Goal: Information Seeking & Learning: Learn about a topic

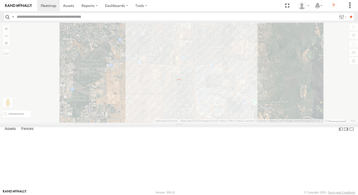
select select "**********"
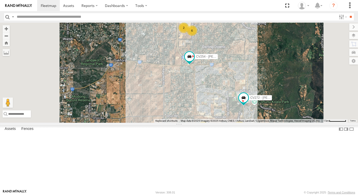
click at [90, 16] on input "text" at bounding box center [176, 16] width 322 height 7
type input "***"
click at [348, 13] on input "**" at bounding box center [351, 16] width 6 height 7
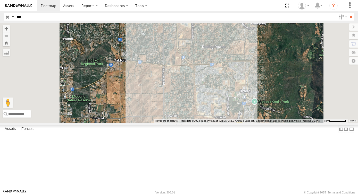
drag, startPoint x: 300, startPoint y: 156, endPoint x: 287, endPoint y: 137, distance: 23.0
click at [293, 123] on div "2" at bounding box center [179, 73] width 358 height 100
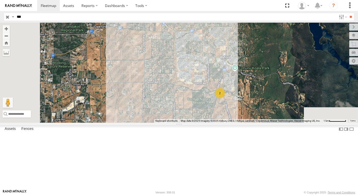
drag, startPoint x: 287, startPoint y: 137, endPoint x: 285, endPoint y: 133, distance: 4.6
click at [285, 123] on div "2" at bounding box center [179, 73] width 358 height 100
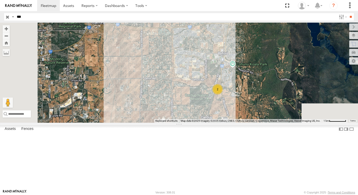
click at [223, 95] on div "2" at bounding box center [217, 89] width 10 height 10
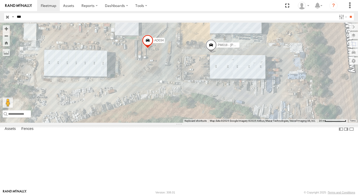
click at [217, 53] on span at bounding box center [210, 46] width 11 height 14
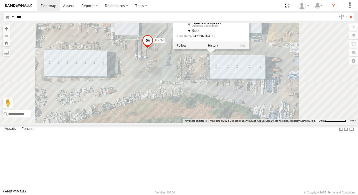
click at [269, 103] on div "AD034 PM018 - Andy Taylor PM018 - Andy Taylor -32.24217 , 116.00441 0 13:52:02 …" at bounding box center [179, 73] width 358 height 100
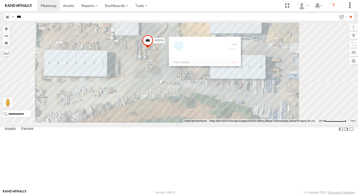
click at [269, 103] on div "AD034 PM018 - Andy Taylor" at bounding box center [179, 73] width 358 height 100
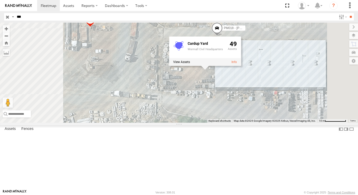
click at [8, 17] on input "button" at bounding box center [7, 16] width 7 height 7
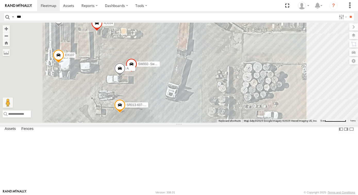
drag, startPoint x: 214, startPoint y: 59, endPoint x: 248, endPoint y: 60, distance: 34.3
click at [248, 60] on div "EX146 A AD034 SR013-637-Jason K SS031-Jack Sheridan PM018 - Andy Taylor SW002- …" at bounding box center [179, 73] width 358 height 100
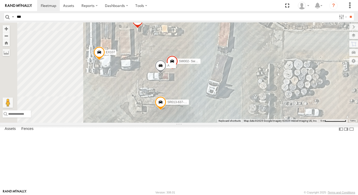
drag, startPoint x: 273, startPoint y: 85, endPoint x: 286, endPoint y: 84, distance: 12.7
click at [286, 84] on div "EX146 A AD034 SR013-637-Jason K SS031-Jack Sheridan PM018 - Andy Taylor SW002- …" at bounding box center [179, 73] width 358 height 100
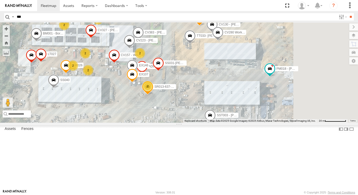
drag, startPoint x: 316, startPoint y: 71, endPoint x: 256, endPoint y: 103, distance: 68.3
click at [256, 103] on div "EX146 AD034 SR013-637-Jason K SS031-Jack Sheridan PM018 - Andy Taylor SST003 - …" at bounding box center [179, 73] width 358 height 100
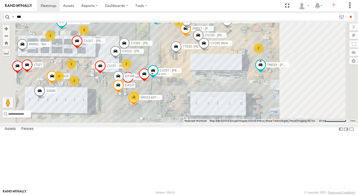
drag, startPoint x: 287, startPoint y: 113, endPoint x: 271, endPoint y: 110, distance: 16.2
click at [271, 110] on div "EX146 AD034 SR013-637-Jason K SS031-Jack Sheridan PM018 - Andy Taylor SST003 - …" at bounding box center [179, 73] width 358 height 100
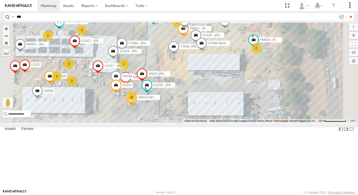
click at [261, 53] on div "2" at bounding box center [256, 48] width 10 height 10
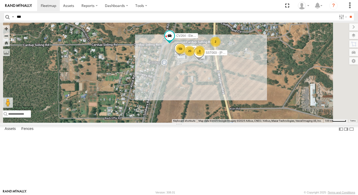
click at [252, 119] on div "SST003 - John Walton CV264 - Electrical Delivery 20 19 9 SS040 2" at bounding box center [179, 73] width 358 height 100
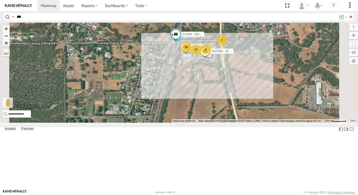
click at [262, 119] on div "SST003 - John Walton CV264 - Electrical Delivery 20 19 9 SS040 2" at bounding box center [179, 73] width 358 height 100
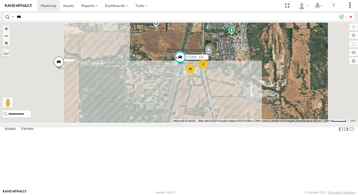
click at [231, 94] on div "CV264 - Electrical Delivery 48 4" at bounding box center [179, 73] width 358 height 100
click at [234, 64] on div "CV264 - Electrical Delivery 48 4" at bounding box center [179, 73] width 358 height 100
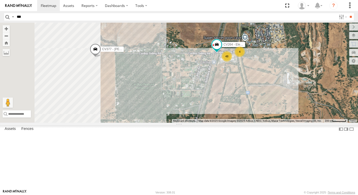
drag, startPoint x: 251, startPoint y: 47, endPoint x: 288, endPoint y: 36, distance: 38.8
click at [288, 36] on div "CV264 - Electrical Delivery 48 CV377 - Joel Mcsherry 4" at bounding box center [179, 73] width 358 height 100
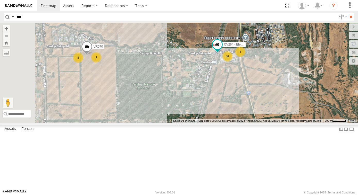
drag, startPoint x: 256, startPoint y: 112, endPoint x: 265, endPoint y: 115, distance: 9.7
click at [265, 115] on div "CV264 - Electrical Delivery 48 3 4 8 VR070" at bounding box center [179, 73] width 358 height 100
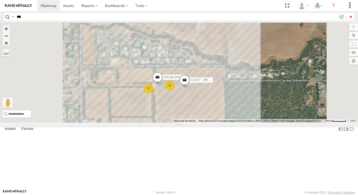
click at [175, 91] on div "3" at bounding box center [169, 85] width 10 height 10
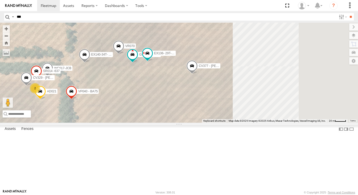
drag, startPoint x: 303, startPoint y: 138, endPoint x: 188, endPoint y: 102, distance: 120.5
click at [188, 102] on div "CV264 - Electrical Delivery EX140-34T- Nigel Natalotto CV377 - Joel Mcsherry GR…" at bounding box center [179, 73] width 358 height 100
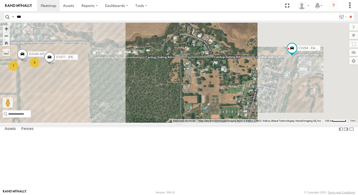
drag, startPoint x: 278, startPoint y: 107, endPoint x: 186, endPoint y: 110, distance: 92.1
click at [184, 110] on div "CV264 - Electrical Delivery EX140-34T- Nigel Natalotto CV377 - Joel Mcsherry 7 3" at bounding box center [179, 73] width 358 height 100
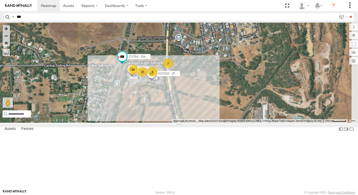
click at [157, 82] on span at bounding box center [151, 75] width 11 height 14
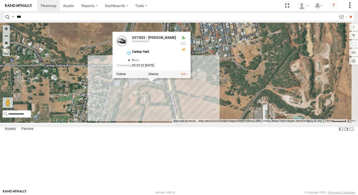
drag, startPoint x: 213, startPoint y: 116, endPoint x: 212, endPoint y: 129, distance: 13.2
click at [190, 78] on div "SST003 - John Walton Smartstream Cardup Yard -32.24256 , 116.00446 0 05:25:22 0…" at bounding box center [151, 55] width 78 height 46
click at [213, 123] on div "CV264 - Electrical Delivery EX140-34T- Nigel Natalotto CV377 - Joel Mcsherry 7 …" at bounding box center [179, 73] width 358 height 100
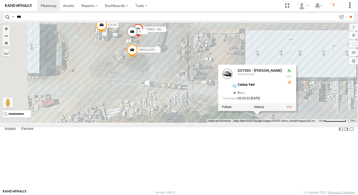
click at [107, 15] on span at bounding box center [101, 8] width 11 height 14
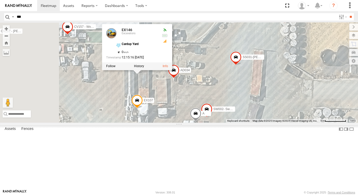
drag, startPoint x: 187, startPoint y: 105, endPoint x: 210, endPoint y: 159, distance: 57.7
click at [210, 123] on div "CV264 - Electrical Delivery EX140-34T- Nigel Natalotto CV377 - Joel Mcsherry SS…" at bounding box center [179, 73] width 358 height 100
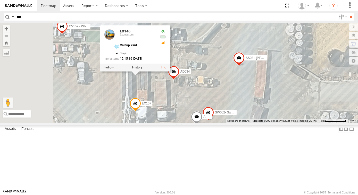
click at [166, 69] on link at bounding box center [163, 68] width 5 height 4
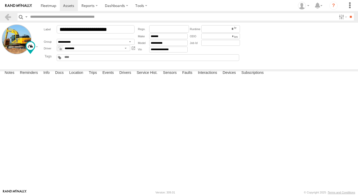
type input "**********"
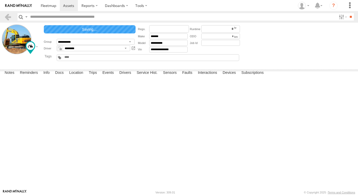
click at [89, 59] on div "Dewatering Dozer Dump Trucks Excavators Graders Light Vehicles Posi Tracks Prim…" at bounding box center [148, 57] width 182 height 7
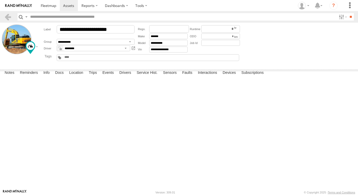
click at [66, 58] on input "text" at bounding box center [76, 57] width 25 height 4
click at [46, 67] on main "**********" at bounding box center [179, 106] width 358 height 167
click at [30, 47] on div at bounding box center [63, 45] width 74 height 9
click at [69, 9] on link at bounding box center [69, 5] width 18 height 11
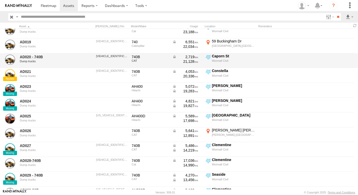
scroll to position [117, 0]
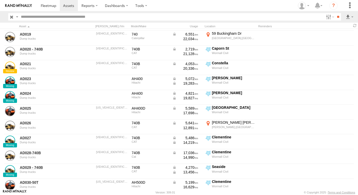
click at [27, 5] on img at bounding box center [18, 6] width 27 height 4
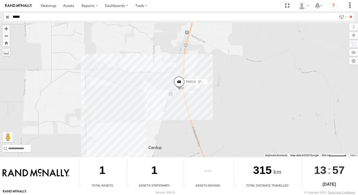
click at [9, 18] on input "button" at bounding box center [7, 16] width 7 height 7
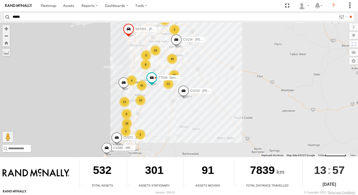
drag, startPoint x: 192, startPoint y: 71, endPoint x: 210, endPoint y: 80, distance: 19.9
click at [210, 80] on div "CV220 - Dean Richter SST001 - Besim Kqiku 66 10 41 13 21 33 40 4 3 5 25 CV380 -…" at bounding box center [179, 90] width 358 height 135
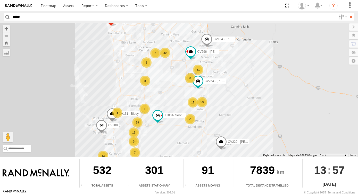
drag, startPoint x: 249, startPoint y: 98, endPoint x: 251, endPoint y: 103, distance: 5.1
click at [250, 101] on div "CV220 - Dean Richter SST001 - Besim Kqiku CV380 - MRRC TT034- Service Truck (Ca…" at bounding box center [179, 90] width 358 height 135
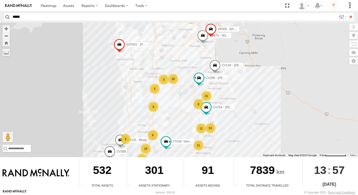
click at [185, 69] on div "CV220 - Dean Richter SST001 - Besim Kqiku CV380 - MRRC TT034- Service Truck (Ca…" at bounding box center [179, 90] width 358 height 135
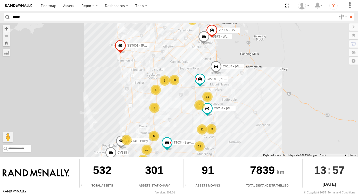
drag, startPoint x: 181, startPoint y: 121, endPoint x: 180, endPoint y: 124, distance: 2.6
click at [180, 124] on div "CV220 - Dean Richter SST001 - Besim Kqiku CV380 - MRRC TT034- Service Truck (Ca…" at bounding box center [179, 90] width 358 height 135
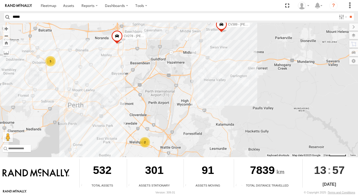
drag, startPoint x: 247, startPoint y: 100, endPoint x: 251, endPoint y: 109, distance: 10.2
click at [250, 105] on div "CV220 - Dean Richter SST001 - Besim Kqiku CV380 - MRRC TT034- Service Truck (Ca…" at bounding box center [179, 90] width 358 height 135
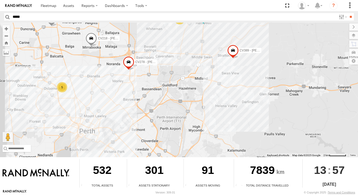
drag, startPoint x: 237, startPoint y: 76, endPoint x: 237, endPoint y: 94, distance: 17.5
click at [237, 94] on div "CV220 - Dean Richter SST001 - Besim Kqiku CV380 - MRRC TT034- Service Truck (Ca…" at bounding box center [179, 90] width 358 height 135
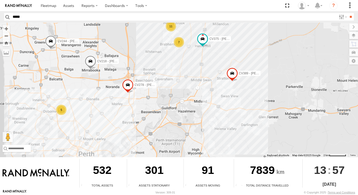
click at [323, 101] on div "CV220 - Dean Richter SST001 - Besim Kqiku CV380 - MRRC TT034- Service Truck (Ca…" at bounding box center [179, 90] width 358 height 135
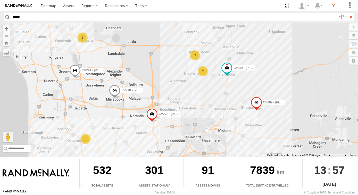
drag, startPoint x: 180, startPoint y: 79, endPoint x: 187, endPoint y: 80, distance: 7.1
click at [187, 80] on div "CV220 - Dean Richter SST001 - Besim Kqiku CV380 - MRRC TT034- Service Truck (Ca…" at bounding box center [179, 90] width 358 height 135
click at [155, 113] on span at bounding box center [151, 115] width 11 height 14
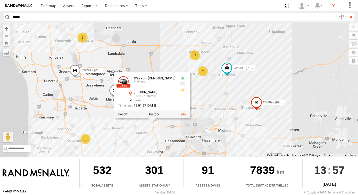
click at [224, 125] on div "CV220 - Dean Richter SST001 - Besim Kqiku CV380 - MRRC TT034- Service Truck (Ca…" at bounding box center [179, 90] width 358 height 135
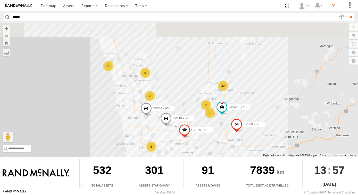
drag, startPoint x: 187, startPoint y: 115, endPoint x: 200, endPoint y: 132, distance: 20.8
click at [215, 145] on div "CV220 - Dean Richter SST001 - Besim Kqiku CV380 - MRRC TT034- Service Truck (Ca…" at bounding box center [179, 90] width 358 height 135
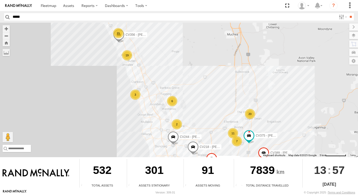
click at [172, 100] on div "6" at bounding box center [172, 101] width 10 height 10
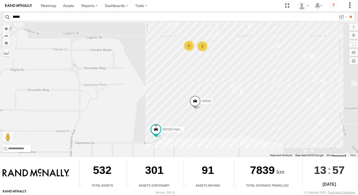
click at [324, 109] on div "CV220 - Dean Richter SST001 - Besim Kqiku CV380 - MRRC TT034- Service Truck (Ca…" at bounding box center [179, 90] width 358 height 135
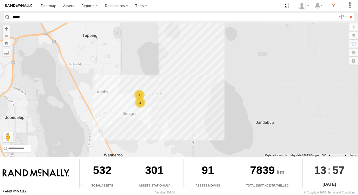
drag, startPoint x: 191, startPoint y: 88, endPoint x: 192, endPoint y: 97, distance: 8.8
click at [202, 103] on div "CV220 - Dean Richter SST001 - Besim Kqiku CV380 - MRRC TT034- Service Truck (Ca…" at bounding box center [179, 90] width 358 height 135
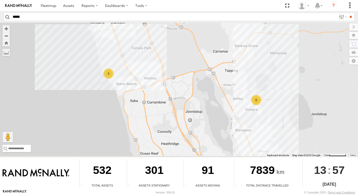
drag, startPoint x: 223, startPoint y: 80, endPoint x: 263, endPoint y: 71, distance: 40.6
click at [263, 71] on div "CV220 - Dean Richter SST001 - Besim Kqiku CV380 - MRRC TT034- Service Truck (Ca…" at bounding box center [179, 90] width 358 height 135
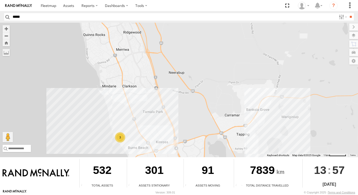
drag, startPoint x: 204, startPoint y: 39, endPoint x: 222, endPoint y: 121, distance: 83.6
click at [222, 121] on div "CV220 - Dean Richter SST001 - Besim Kqiku CV380 - MRRC TT034- Service Truck (Ca…" at bounding box center [179, 90] width 358 height 135
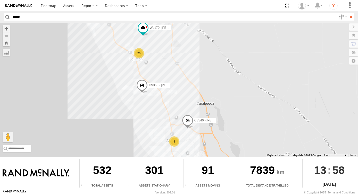
click at [143, 89] on span at bounding box center [141, 86] width 11 height 14
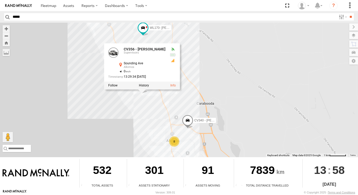
click at [166, 32] on div "CV220 - Dean Richter SST001 - Besim Kqiku CV380 - MRRC TT034- Service Truck (Ca…" at bounding box center [179, 90] width 358 height 135
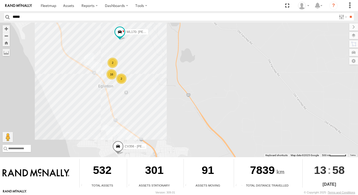
click at [163, 59] on div "CV220 - Dean Richter SST001 - Besim Kqiku CV380 - MRRC TT034- Service Truck (Ca…" at bounding box center [179, 90] width 358 height 135
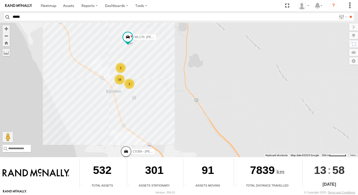
click at [131, 86] on div "2" at bounding box center [129, 84] width 10 height 10
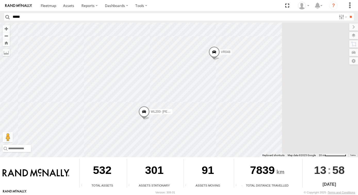
click at [338, 60] on div "CV220 - Dean Richter SST001 - Besim Kqiku CV380 - MRRC TT034- Service Truck (Ca…" at bounding box center [179, 90] width 358 height 135
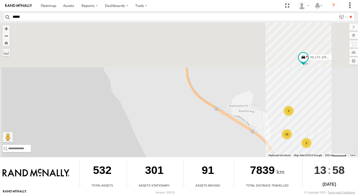
drag, startPoint x: 236, startPoint y: 59, endPoint x: 253, endPoint y: 157, distance: 99.8
click at [253, 157] on div "To navigate the map with touch gestures double-tap and hold your finger on the …" at bounding box center [179, 106] width 358 height 167
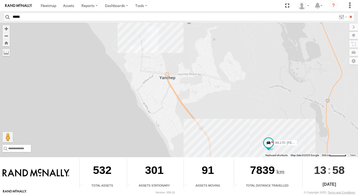
drag, startPoint x: 166, startPoint y: 85, endPoint x: 215, endPoint y: 101, distance: 51.1
click at [215, 101] on div "CV220 - Dean Richter SST001 - Besim Kqiku CV380 - MRRC TT034- Service Truck (Ca…" at bounding box center [179, 90] width 358 height 135
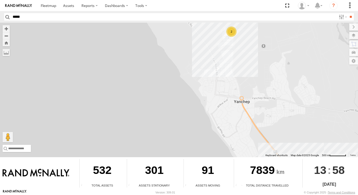
drag, startPoint x: 251, startPoint y: 107, endPoint x: 252, endPoint y: 115, distance: 8.6
click at [251, 113] on div "CV220 - Dean Richter SST001 - Besim Kqiku CV380 - MRRC TT034- Service Truck (Ca…" at bounding box center [179, 90] width 358 height 135
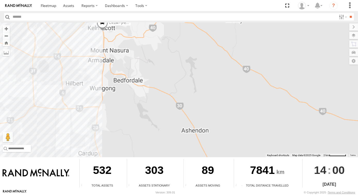
drag, startPoint x: 180, startPoint y: 84, endPoint x: 189, endPoint y: 63, distance: 22.6
click at [188, 66] on div "TT034- Service Truck (Cale) CV134 - [PERSON_NAME] CV388 CV220 - [PERSON_NAME] S…" at bounding box center [179, 90] width 358 height 135
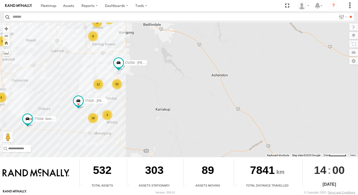
click at [145, 90] on div "TT034- Service Truck (Cale) CV134 - [PERSON_NAME] CV388 CV220 - [PERSON_NAME] S…" at bounding box center [179, 90] width 358 height 135
click at [121, 65] on span at bounding box center [118, 62] width 9 height 9
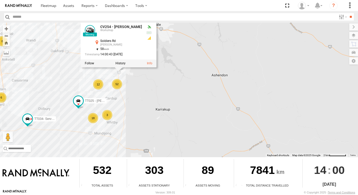
click at [154, 97] on div "TT034- Service Truck (Cale) CV134 - Chris Hallett CV388 CV220 - Dean Richter SS…" at bounding box center [179, 90] width 358 height 135
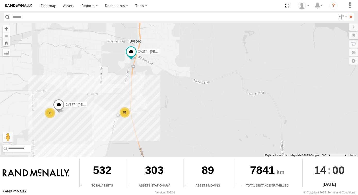
drag, startPoint x: 140, startPoint y: 65, endPoint x: 145, endPoint y: 72, distance: 7.9
click at [148, 73] on div "TT034- Service Truck (Cale) CV134 - Chris Hallett CV388 CV220 - Dean Richter SS…" at bounding box center [179, 90] width 358 height 135
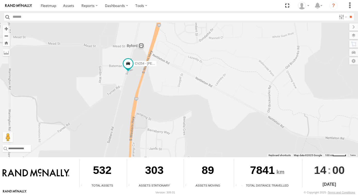
drag, startPoint x: 181, startPoint y: 119, endPoint x: 234, endPoint y: 77, distance: 67.0
click at [234, 77] on div "TT034- Service Truck (Cale) CV134 - Chris Hallett CV388 CV220 - Dean Richter SS…" at bounding box center [179, 90] width 358 height 135
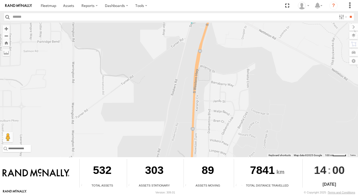
drag, startPoint x: 178, startPoint y: 108, endPoint x: 183, endPoint y: 77, distance: 31.4
click at [182, 84] on div "TT034- Service Truck (Cale) CV134 - Chris Hallett CV388 CV220 - Dean Richter SS…" at bounding box center [179, 90] width 358 height 135
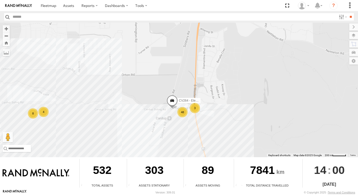
click at [137, 121] on div "TT034- Service Truck (Cale) CV134 - Chris Hallett CV388 CV220 - Dean Richter SS…" at bounding box center [179, 90] width 358 height 135
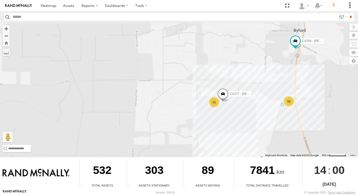
drag, startPoint x: 135, startPoint y: 122, endPoint x: 266, endPoint y: 107, distance: 132.2
click at [266, 107] on div "TT034- Service Truck (Cale) CV134 - Chris Hallett CV388 CV220 - Dean Richter SS…" at bounding box center [179, 90] width 358 height 135
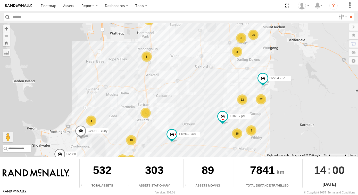
drag, startPoint x: 297, startPoint y: 127, endPoint x: 263, endPoint y: 128, distance: 34.0
click at [285, 121] on div "TT034- Service Truck (Cale) CV134 - Chris Hallett CV388 CV220 - Dean Richter SS…" at bounding box center [179, 90] width 358 height 135
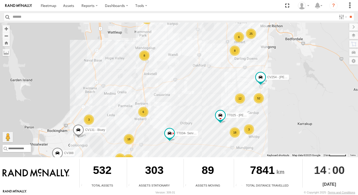
drag, startPoint x: 198, startPoint y: 126, endPoint x: 202, endPoint y: 107, distance: 19.7
click at [201, 114] on div "TT034- Service Truck (Cale) CV134 - Chris Hallett CV388 CV220 - Dean Richter SS…" at bounding box center [179, 90] width 358 height 135
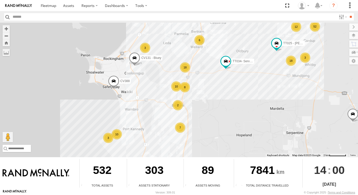
drag, startPoint x: 184, startPoint y: 116, endPoint x: 230, endPoint y: 99, distance: 48.5
click at [230, 99] on div "TT034- Service Truck (Cale) CV134 - Chris Hallett CV388 CV220 - Dean Richter SS…" at bounding box center [179, 90] width 358 height 135
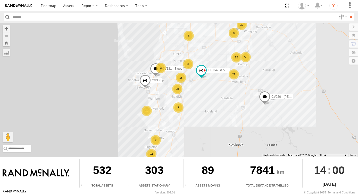
drag, startPoint x: 189, startPoint y: 125, endPoint x: 195, endPoint y: 114, distance: 13.0
click at [201, 120] on div "TT034- Service Truck (Cale) CV134 - Chris Hallett CV388 CV220 - Dean Richter SS…" at bounding box center [179, 90] width 358 height 135
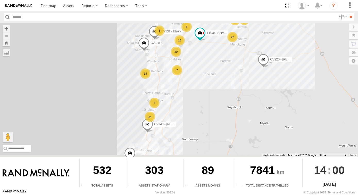
drag, startPoint x: 196, startPoint y: 114, endPoint x: 196, endPoint y: 84, distance: 30.2
click at [196, 84] on div "TT034- Service Truck (Cale) CV134 - Chris Hallett CV388 CV220 - Dean Richter SS…" at bounding box center [179, 90] width 358 height 135
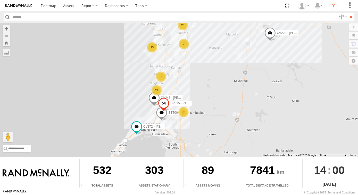
drag, startPoint x: 188, startPoint y: 94, endPoint x: 195, endPoint y: 76, distance: 19.2
click at [195, 76] on div "TT034- Service Truck (Cale) CV134 - Chris Hallett CV388 CV220 - Dean Richter CV…" at bounding box center [179, 90] width 358 height 135
click at [142, 128] on label "CV372 - Scott Crichton" at bounding box center [152, 126] width 26 height 5
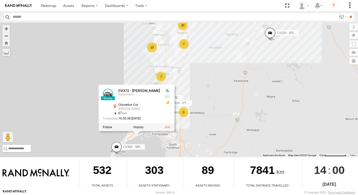
click at [240, 130] on div "TT034- Service Truck (Cale) CV134 - Chris Hallett CV388 CV220 - Dean Richter CV…" at bounding box center [179, 90] width 358 height 135
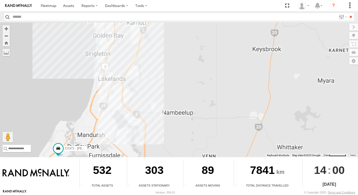
drag, startPoint x: 220, startPoint y: 106, endPoint x: 223, endPoint y: 100, distance: 7.2
click at [223, 101] on div "TT034- Service Truck (Cale) CV134 - Chris Hallett CV388 CV220 - Dean Richter CV…" at bounding box center [179, 90] width 358 height 135
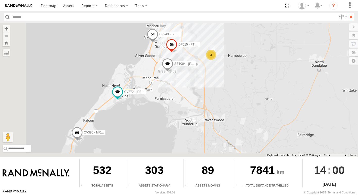
drag, startPoint x: 128, startPoint y: 112, endPoint x: 190, endPoint y: 110, distance: 62.4
click at [177, 103] on div "TT034- Service Truck (Cale) CV134 - Chris Hallett CV388 CV220 - Dean Richter CV…" at bounding box center [179, 90] width 358 height 135
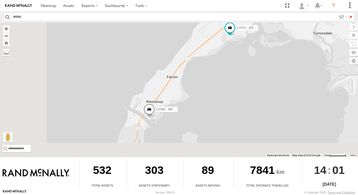
drag, startPoint x: 163, startPoint y: 106, endPoint x: 217, endPoint y: 41, distance: 84.6
click at [217, 41] on div "TT034- Service Truck (Cale) CV134 - Chris Hallett CV388 CV220 - Dean Richter CV…" at bounding box center [179, 90] width 358 height 135
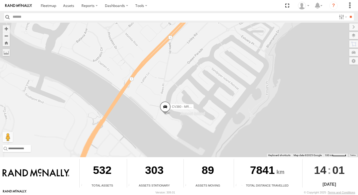
drag, startPoint x: 159, startPoint y: 120, endPoint x: 190, endPoint y: 60, distance: 67.7
click at [190, 60] on div "TT034- Service Truck (Cale) CV134 - Chris Hallett CV388 CV220 - Dean Richter CV…" at bounding box center [179, 90] width 358 height 135
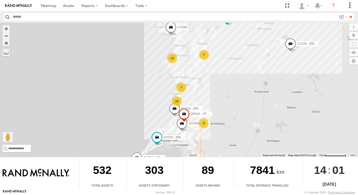
drag, startPoint x: 287, startPoint y: 69, endPoint x: 235, endPoint y: 105, distance: 63.5
click at [237, 104] on div "TT034- Service Truck (Cale) CV134 - Chris Hallett CV388 CV220 - Dean Richter CV…" at bounding box center [179, 90] width 358 height 135
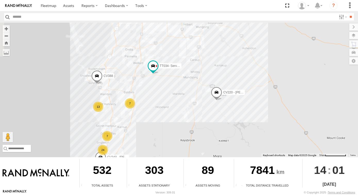
drag, startPoint x: 236, startPoint y: 118, endPoint x: 241, endPoint y: 130, distance: 13.4
click at [237, 123] on div "TT034- Service Truck (Cale) CV134 - Chris Hallett CV388 CV220 - Dean Richter CV…" at bounding box center [179, 90] width 358 height 135
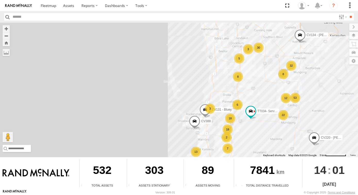
click at [199, 123] on span at bounding box center [194, 123] width 11 height 14
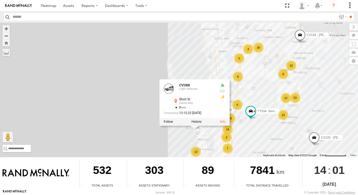
click at [187, 138] on div "TT034- Service Truck (Cale) CV134 - Chris Hallett CV388 CV220 - Dean Richter CV…" at bounding box center [179, 90] width 358 height 135
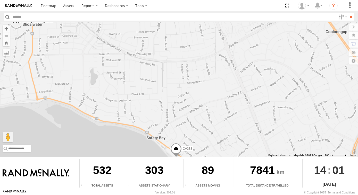
drag, startPoint x: 203, startPoint y: 140, endPoint x: 212, endPoint y: 83, distance: 57.7
click at [209, 91] on div "TT034- Service Truck (Cale) CV134 - Chris Hallett CV388 CV220 - Dean Richter CV…" at bounding box center [179, 90] width 358 height 135
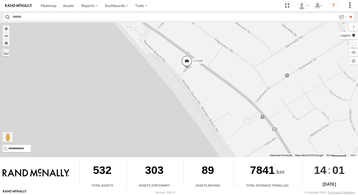
click at [353, 36] on label at bounding box center [348, 35] width 19 height 7
click at [0, 0] on span "Basemaps" at bounding box center [0, 0] width 0 height 0
click at [0, 0] on span "Satellite + Roadmap" at bounding box center [0, 0] width 0 height 0
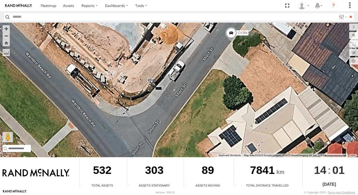
click at [134, 88] on div "TT034- Service Truck (Cale) CV134 - Chris Hallett CV388 CV220 - Dean Richter CV…" at bounding box center [179, 90] width 358 height 135
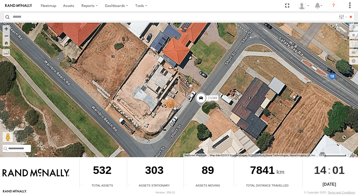
drag, startPoint x: 148, startPoint y: 88, endPoint x: 156, endPoint y: 101, distance: 15.0
click at [156, 101] on div "TT034- Service Truck (Cale) CV134 - Chris Hallett CV388 CV220 - Dean Richter CV…" at bounding box center [179, 90] width 358 height 135
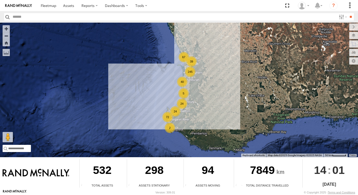
click at [11, 22] on div "Wormall Civil All Assets CRSS Dewatering Dozer Dump trucks Excavators Generator…" at bounding box center [179, 17] width 358 height 12
click at [16, 18] on input "text" at bounding box center [174, 16] width 326 height 7
click at [70, 8] on link at bounding box center [69, 5] width 18 height 11
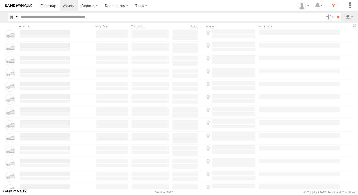
click at [32, 18] on input "text" at bounding box center [171, 16] width 305 height 7
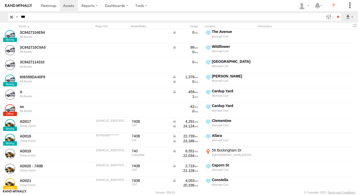
type input "***"
click at [335, 13] on input "**" at bounding box center [338, 16] width 6 height 7
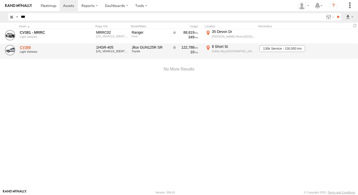
click at [25, 48] on link "CV388" at bounding box center [45, 47] width 50 height 5
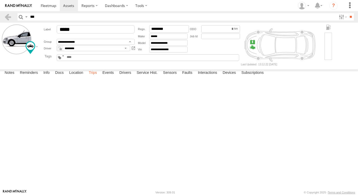
click at [95, 77] on label "Trips" at bounding box center [92, 73] width 13 height 7
click at [0, 0] on div "8 Short St" at bounding box center [0, 0] width 0 height 0
click at [0, 0] on label "×" at bounding box center [0, 0] width 0 height 0
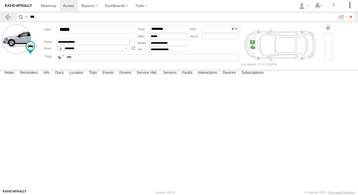
click at [0, 0] on link at bounding box center [0, 0] width 0 height 0
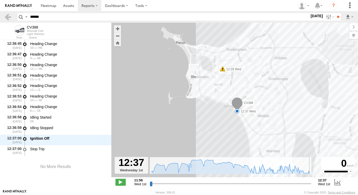
drag, startPoint x: 151, startPoint y: 184, endPoint x: 326, endPoint y: 167, distance: 176.3
type input "**********"
click at [311, 181] on input "range" at bounding box center [231, 183] width 162 height 5
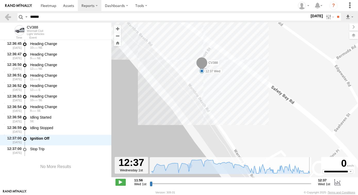
drag, startPoint x: 207, startPoint y: 68, endPoint x: 221, endPoint y: 86, distance: 23.5
click at [221, 86] on div "CV388 12:29 Wed 12:37 Wed" at bounding box center [234, 103] width 247 height 160
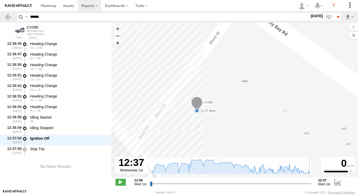
click at [19, 1] on link at bounding box center [18, 5] width 37 height 11
